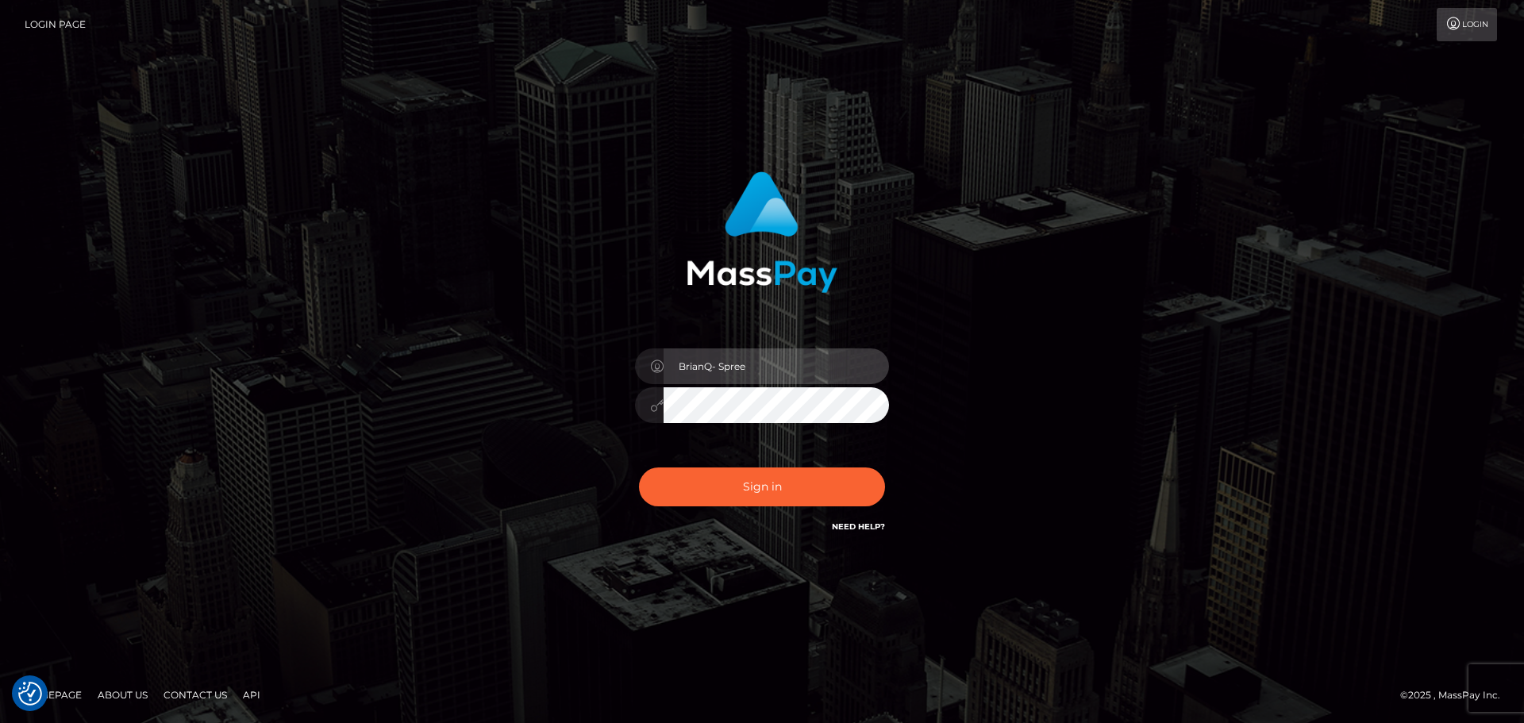
drag, startPoint x: 755, startPoint y: 363, endPoint x: 671, endPoint y: 364, distance: 84.1
click at [671, 364] on input "BrianQ- Spree" at bounding box center [776, 366] width 225 height 36
paste input "[PERSON_NAME].FullStop"
type input "[PERSON_NAME].FullStop"
click at [660, 406] on div at bounding box center [762, 402] width 254 height 31
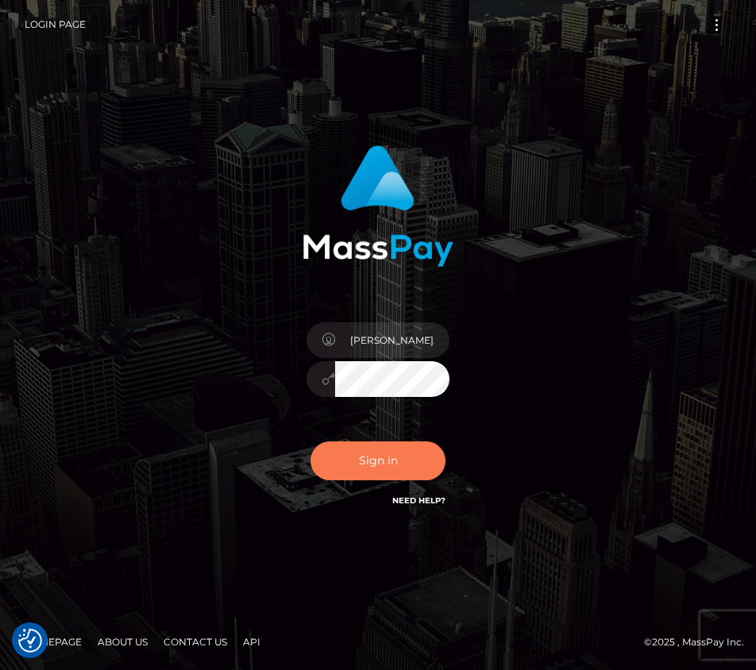
click at [377, 463] on button "Sign in" at bounding box center [377, 460] width 135 height 39
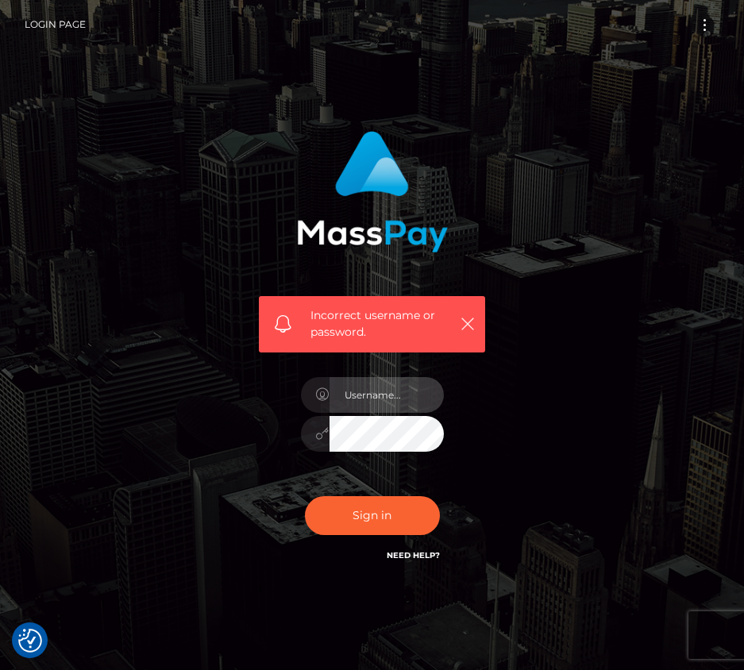
type input "BrianQ- Spree"
drag, startPoint x: 344, startPoint y: 397, endPoint x: 317, endPoint y: 397, distance: 27.0
click at [317, 397] on div "BrianQ- Spree" at bounding box center [372, 392] width 143 height 31
click at [467, 317] on icon "button" at bounding box center [468, 324] width 16 height 16
click at [468, 329] on icon "button" at bounding box center [468, 324] width 16 height 16
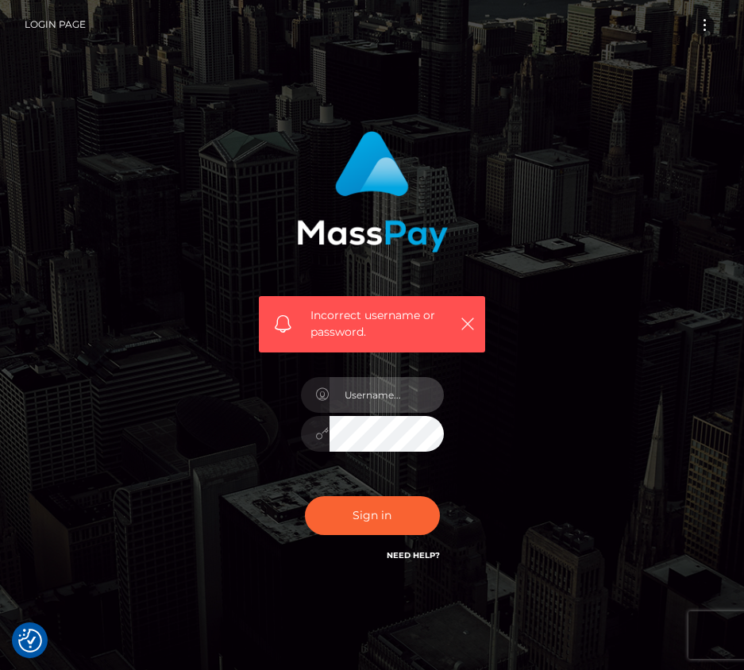
paste input "Q$KZsR4c&&PPXRz"
type input "Q$KZsR4c&&PPXRz"
drag, startPoint x: 440, startPoint y: 387, endPoint x: 340, endPoint y: 391, distance: 100.1
click at [340, 391] on input "Q$KZsR4c&&PPXRz" at bounding box center [386, 395] width 114 height 36
drag, startPoint x: 415, startPoint y: 389, endPoint x: 320, endPoint y: 389, distance: 95.2
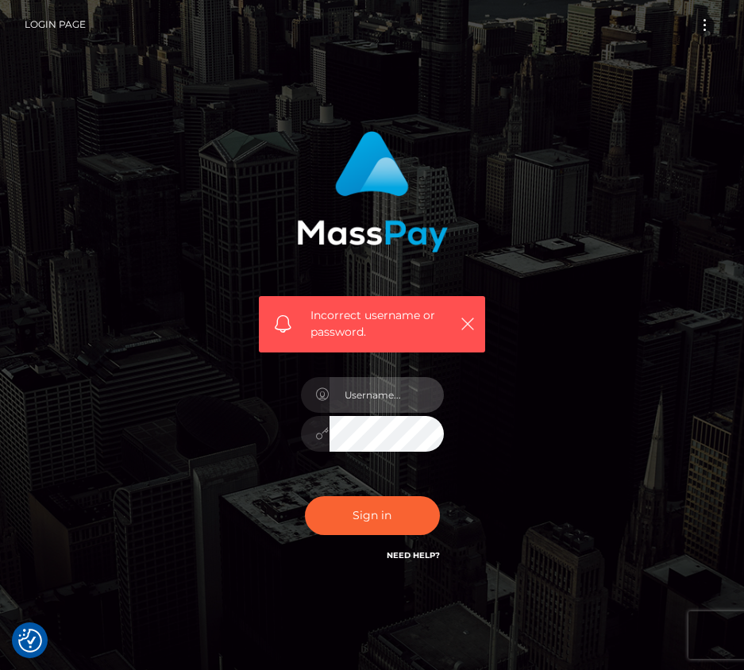
click at [320, 389] on div at bounding box center [372, 392] width 143 height 31
drag, startPoint x: 406, startPoint y: 394, endPoint x: 344, endPoint y: 392, distance: 62.7
click at [344, 392] on input "text" at bounding box center [386, 395] width 114 height 36
paste input "[PERSON_NAME].FullStop"
type input "[PERSON_NAME].FullStop"
